Goal: Obtain resource: Download file/media

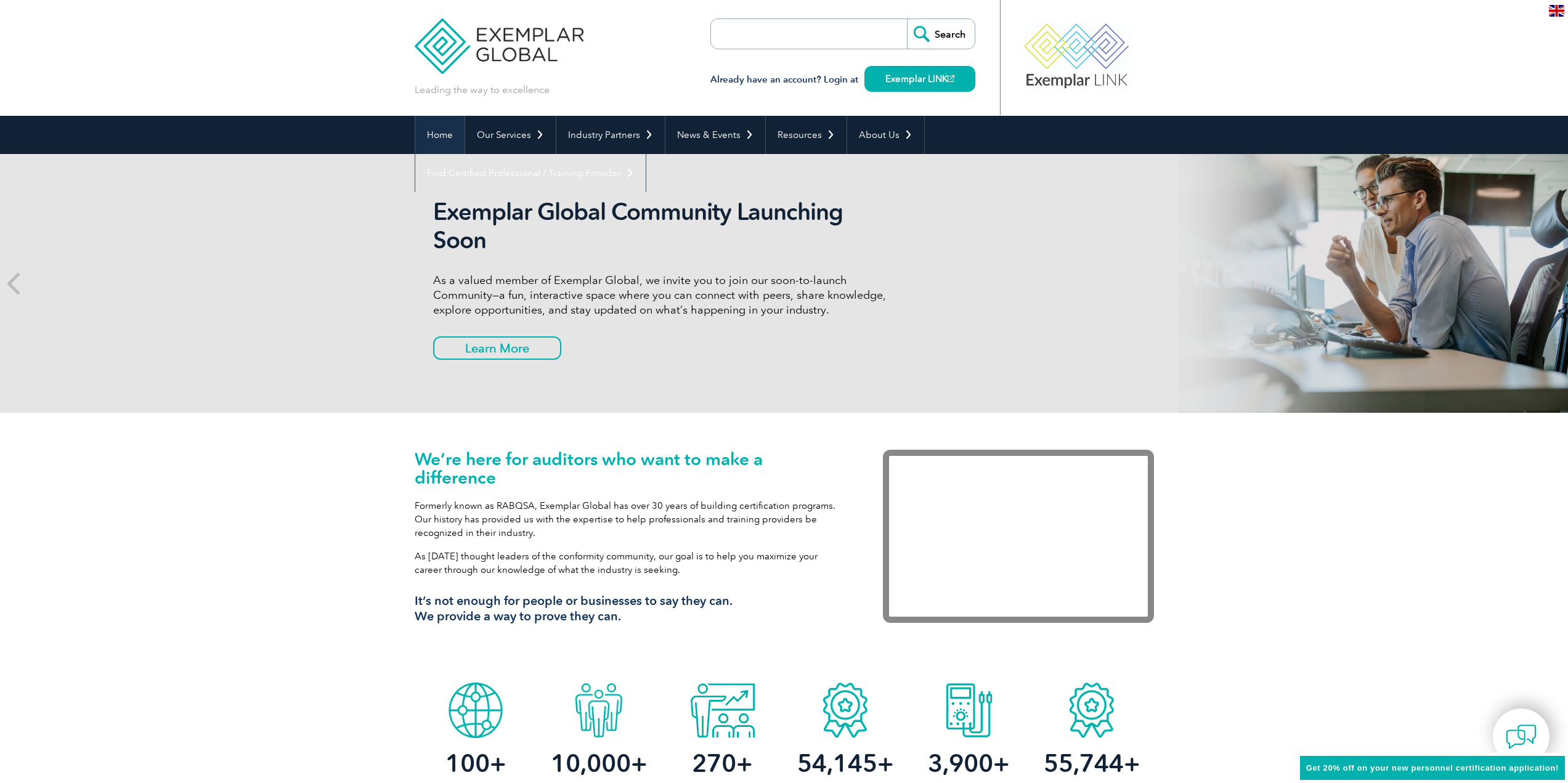
click at [443, 131] on link "Home" at bounding box center [440, 135] width 49 height 38
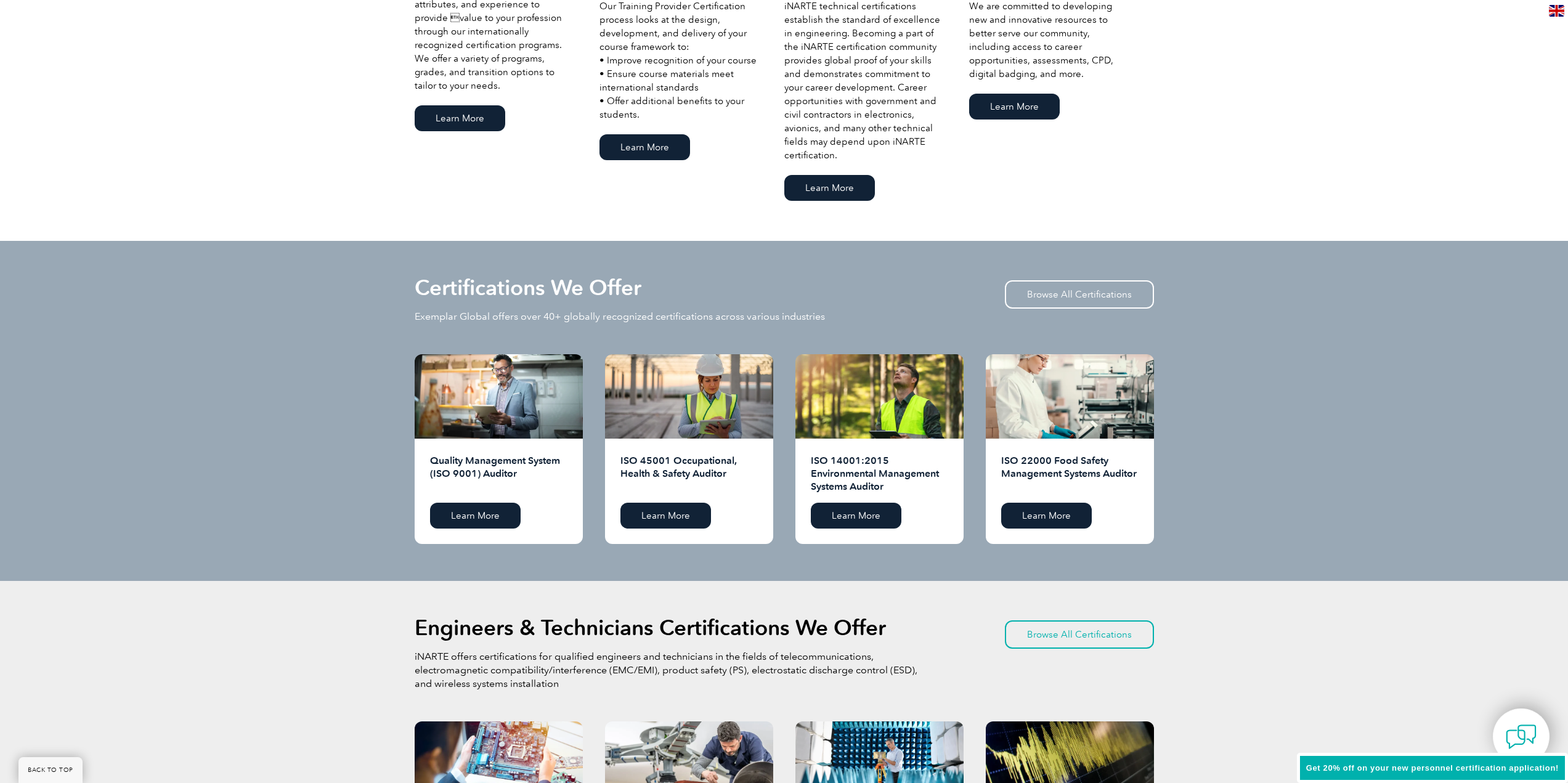
scroll to position [986, 0]
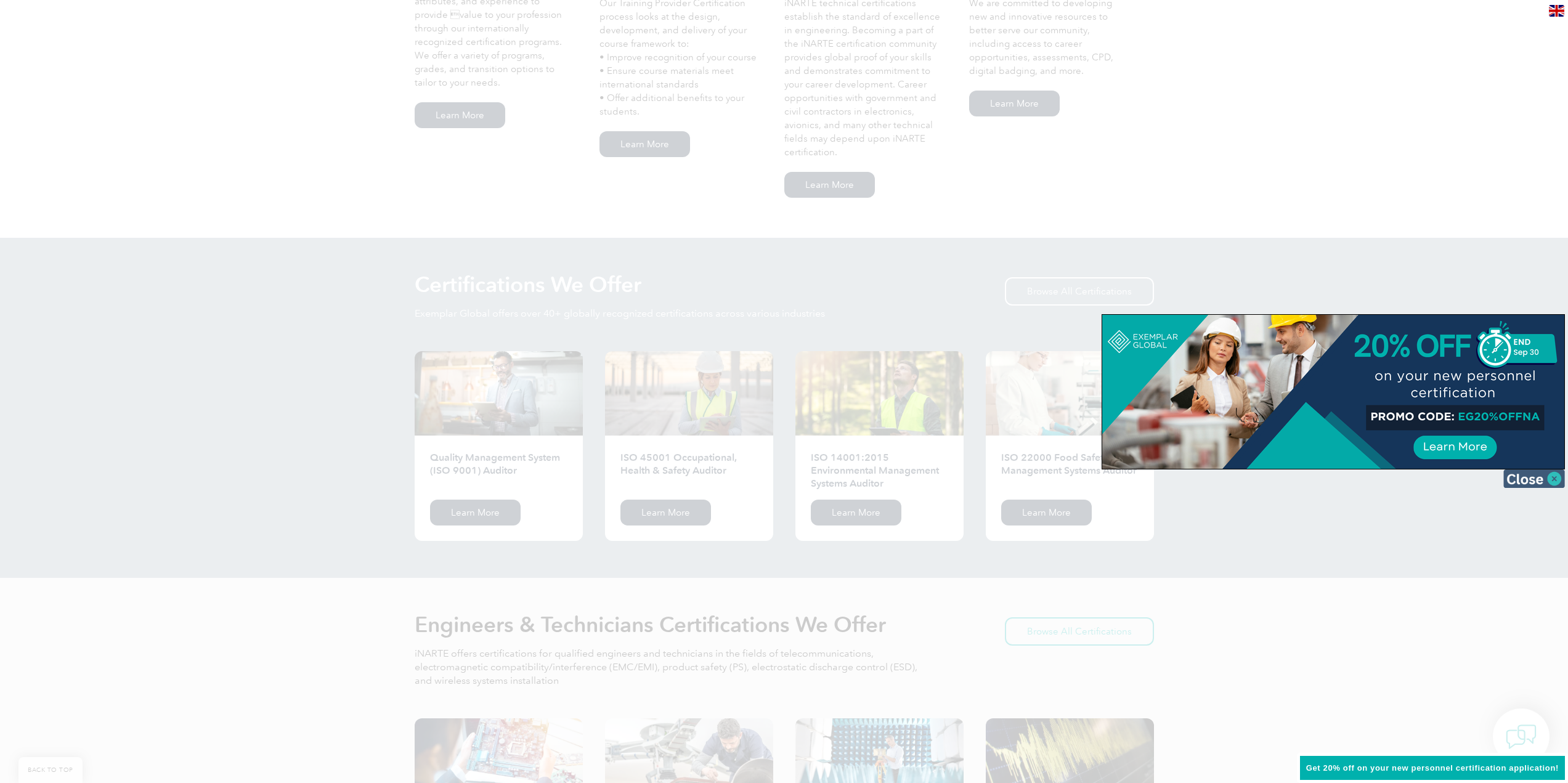
click at [1558, 480] on img at bounding box center [1534, 478] width 62 height 18
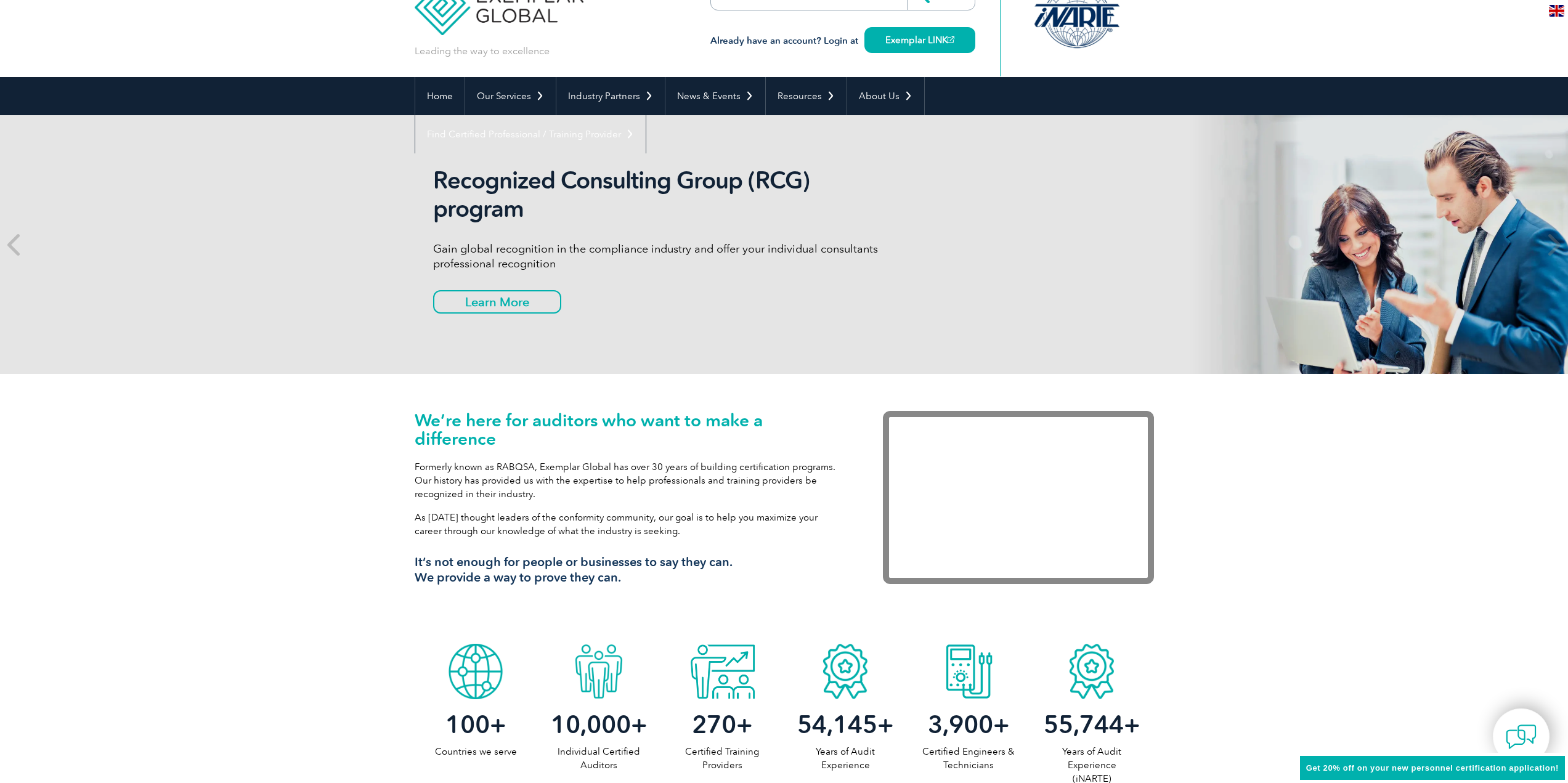
scroll to position [0, 0]
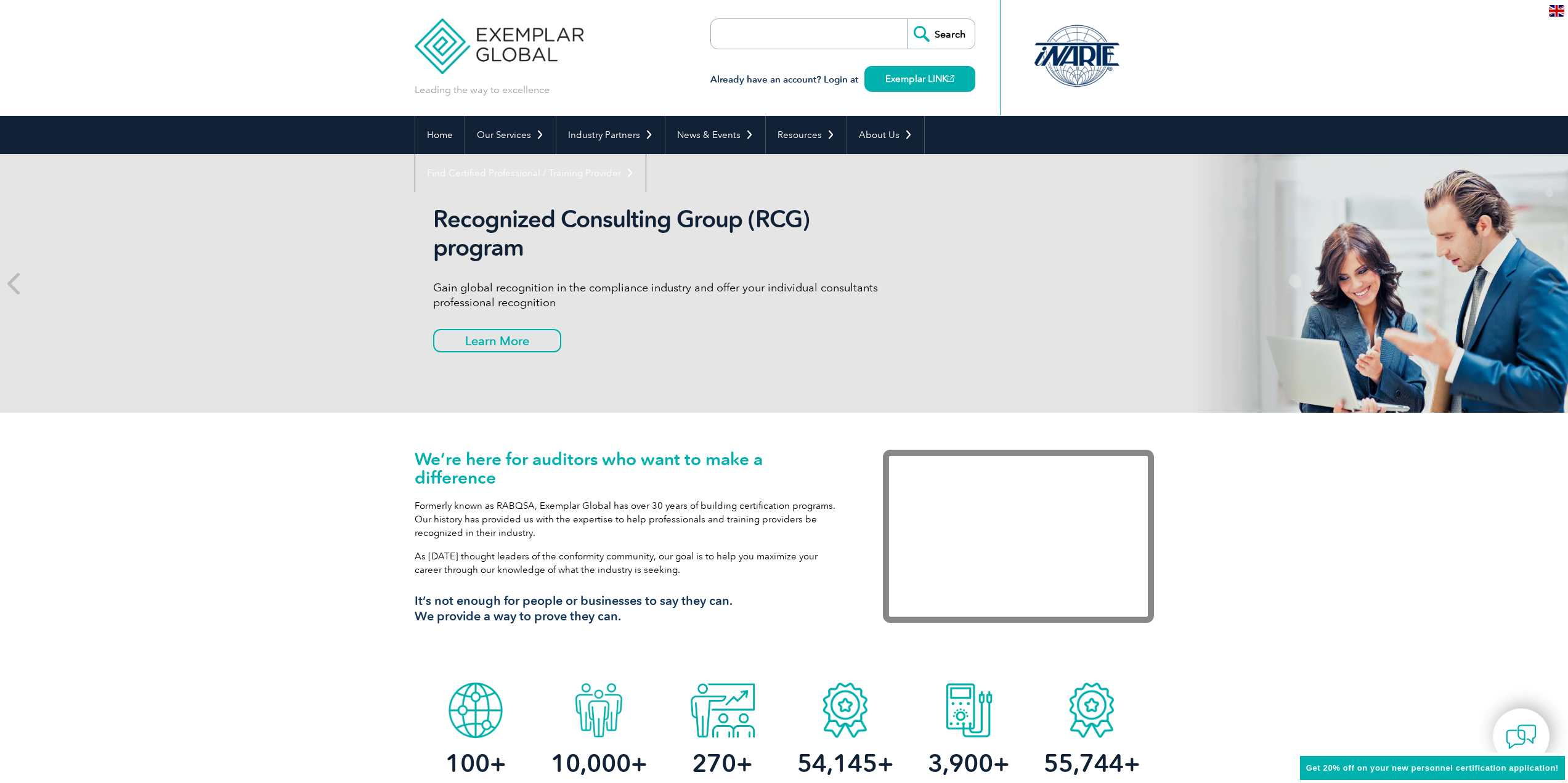
click at [792, 54] on div "Already have an account? Login at Exemplar LINK" at bounding box center [842, 73] width 265 height 48
click at [791, 39] on input "search" at bounding box center [782, 34] width 129 height 29
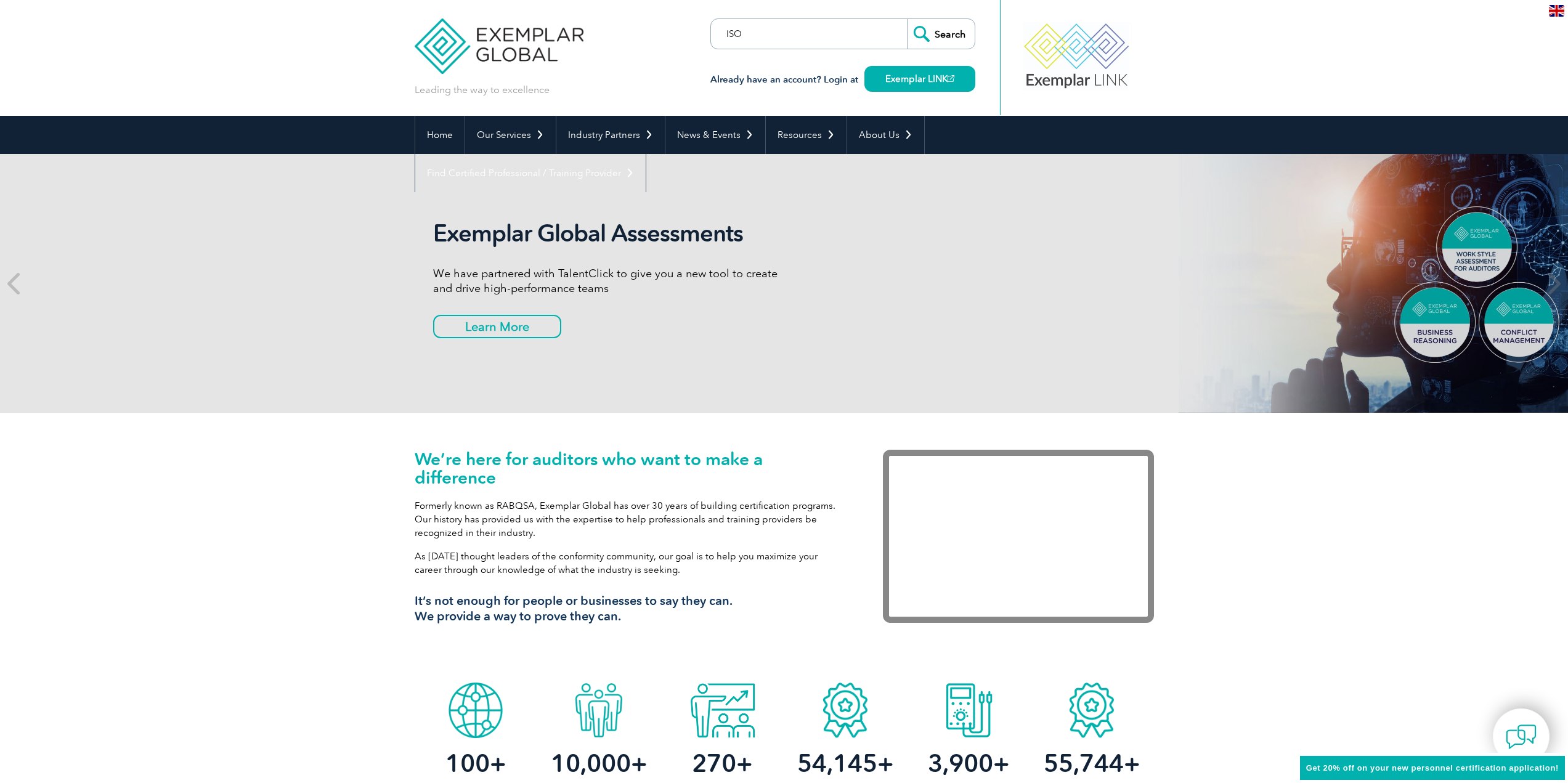
type input "ISO/IEC 20000"
click at [938, 31] on input "Search" at bounding box center [940, 34] width 68 height 29
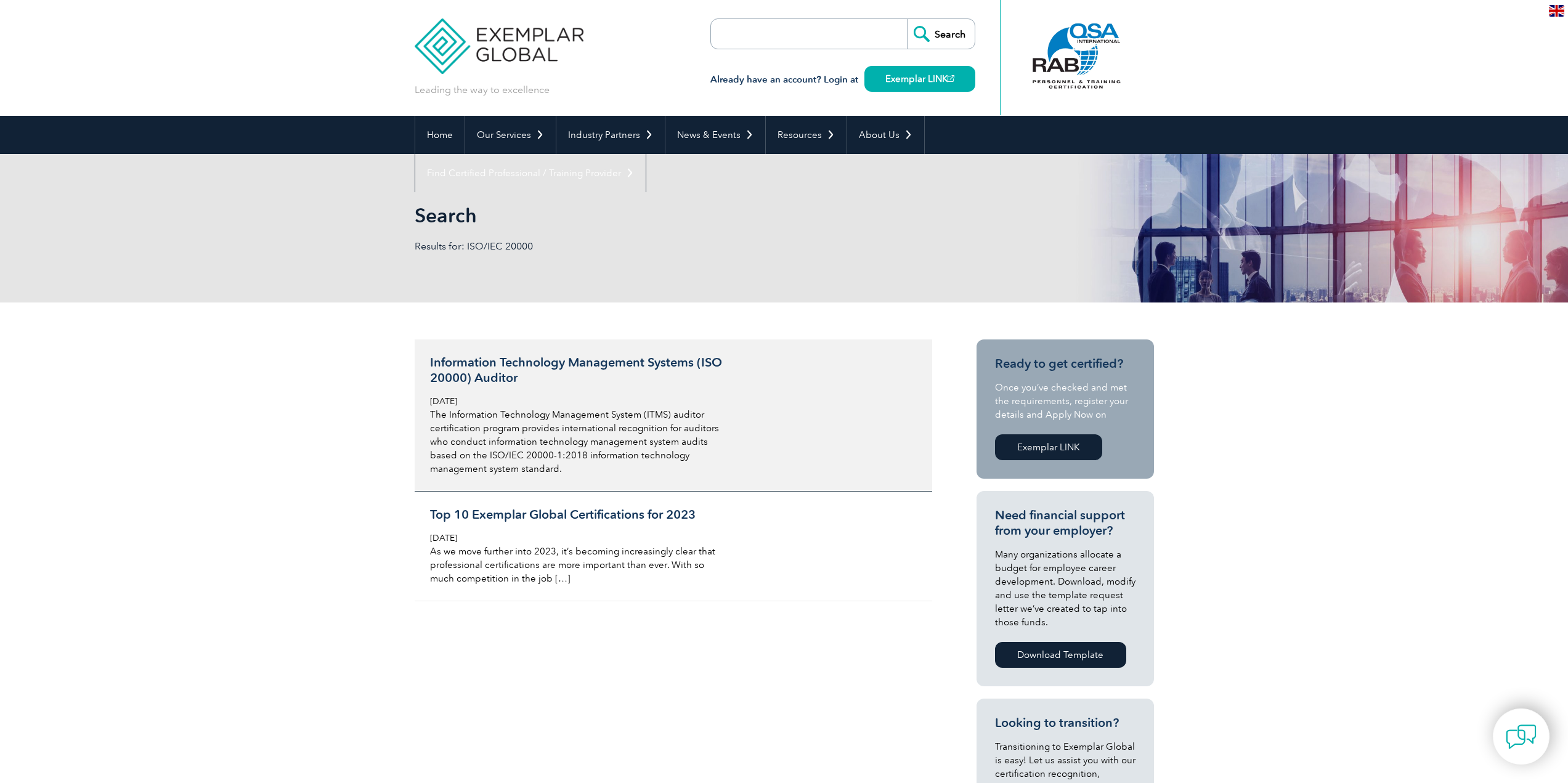
click at [558, 366] on h3 "Information Technology Management Systems (ISO 20000) Auditor" at bounding box center [576, 371] width 292 height 31
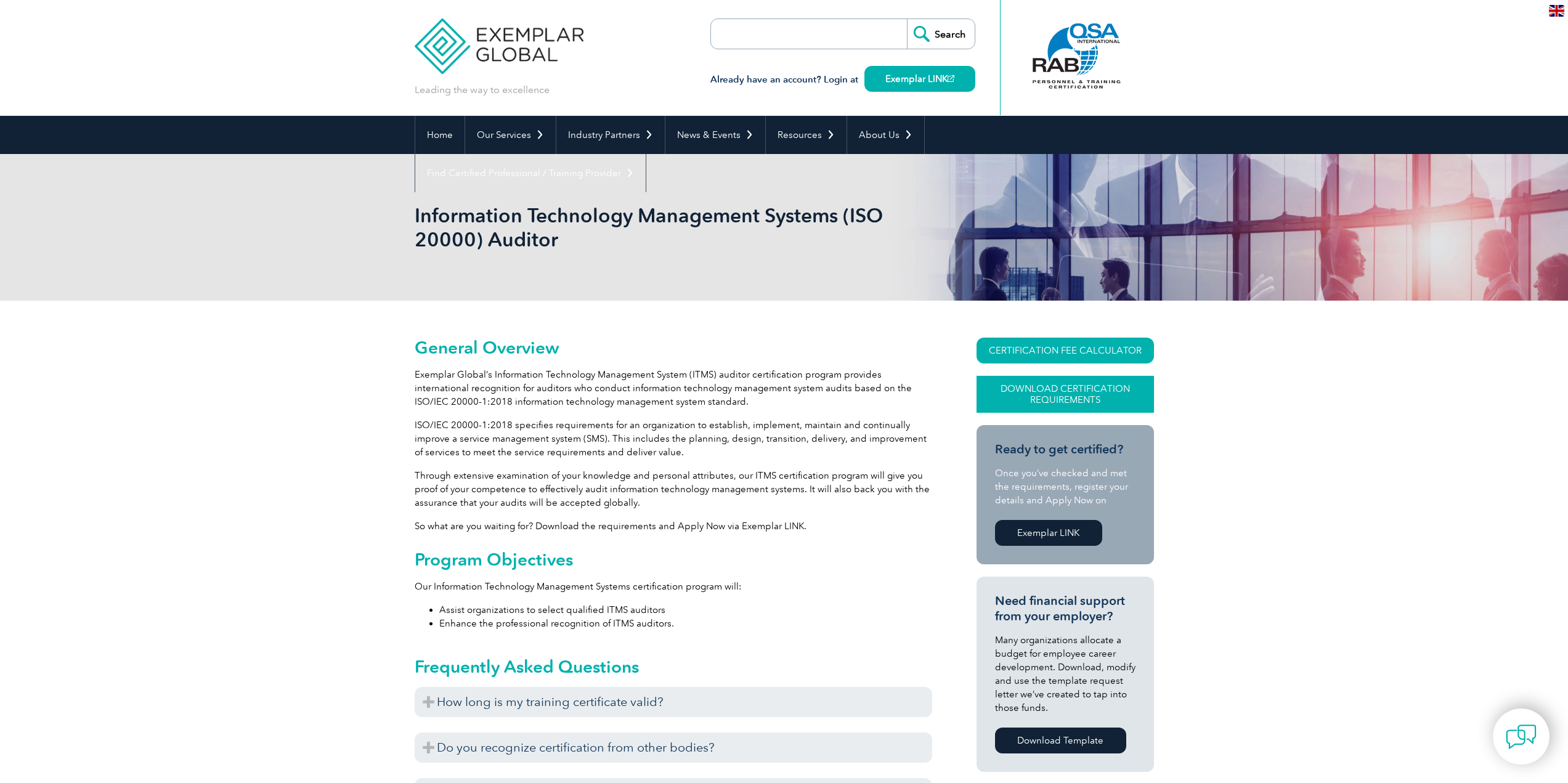
click at [1076, 395] on link "Download Certification Requirements" at bounding box center [1065, 394] width 178 height 37
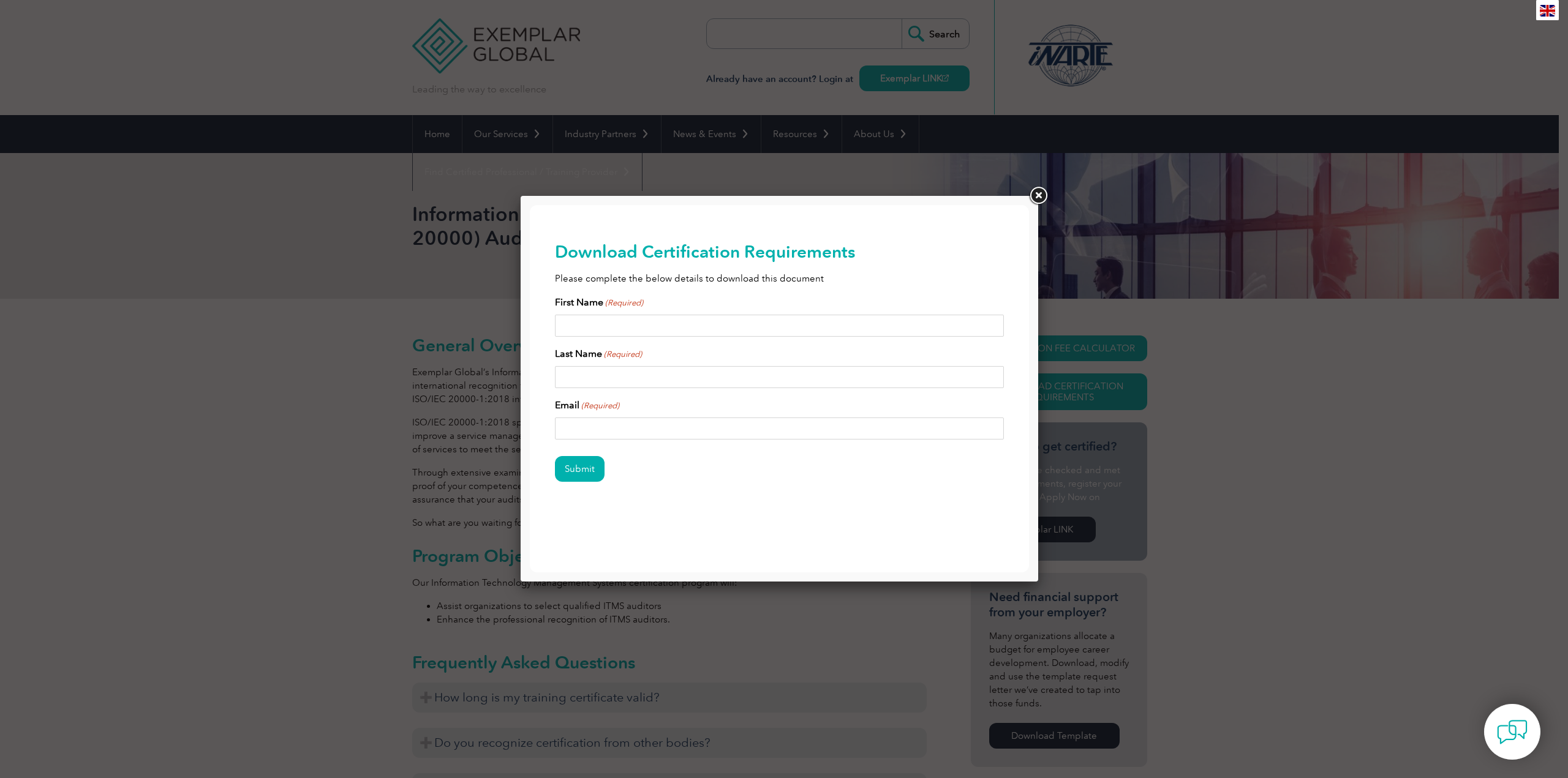
click at [1036, 199] on link at bounding box center [1038, 196] width 22 height 22
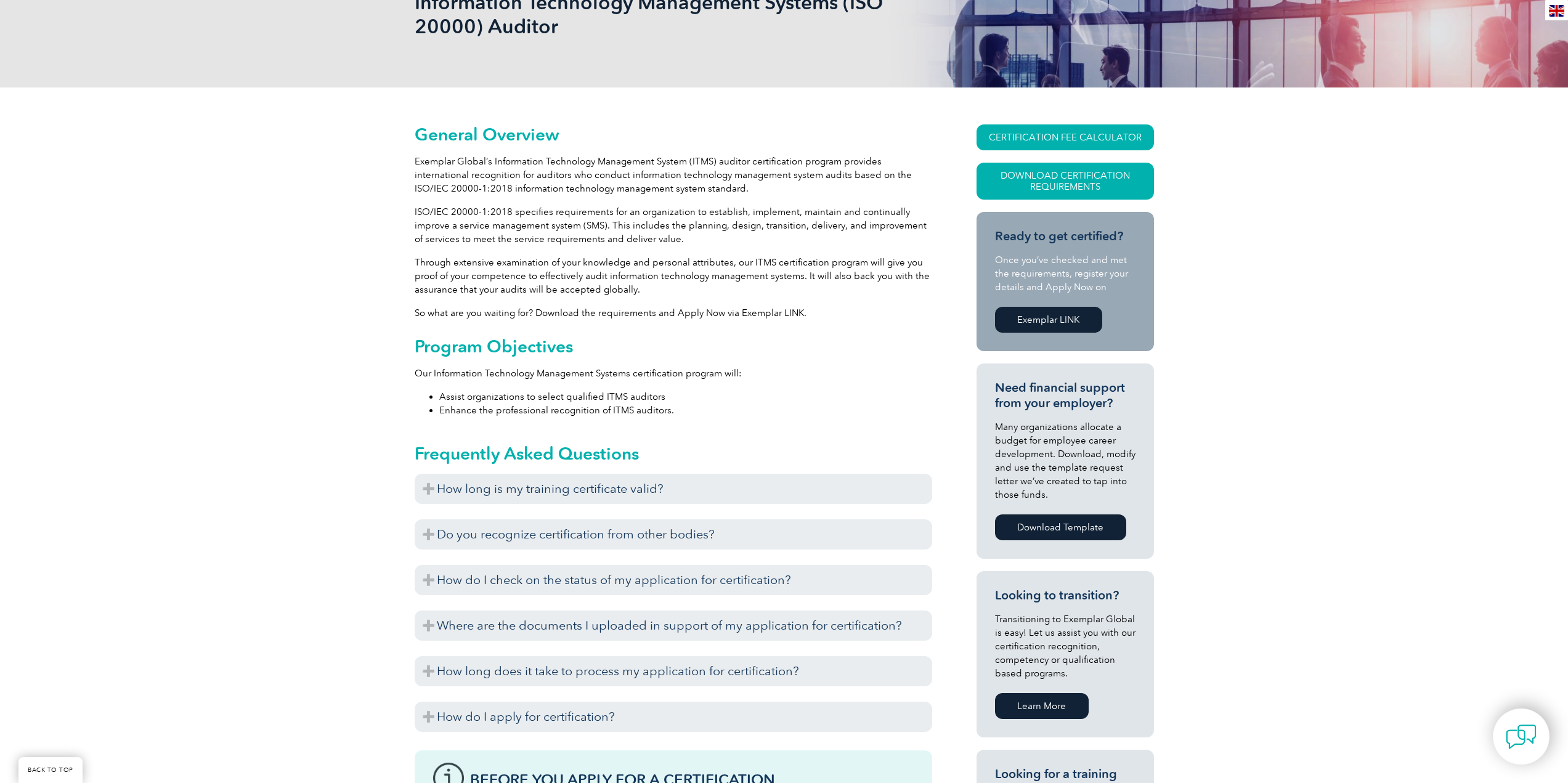
scroll to position [246, 0]
